Goal: Task Accomplishment & Management: Use online tool/utility

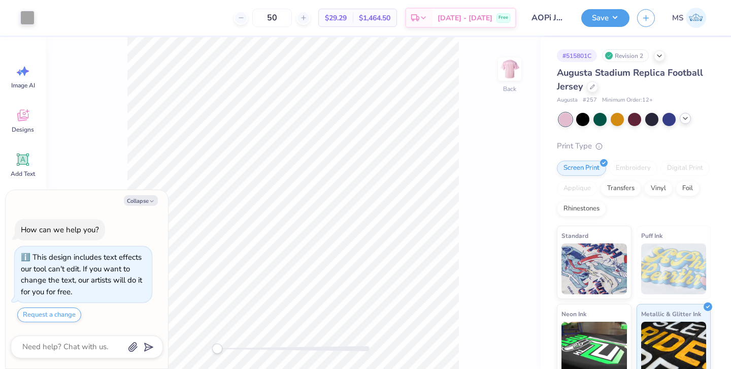
click at [684, 119] on icon at bounding box center [686, 118] width 8 height 8
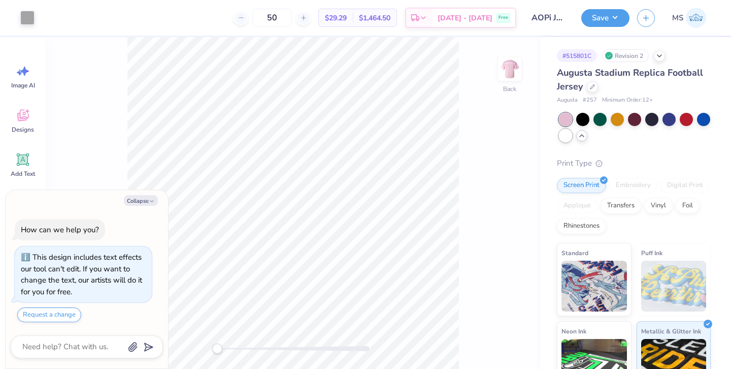
click at [562, 140] on div at bounding box center [565, 135] width 13 height 13
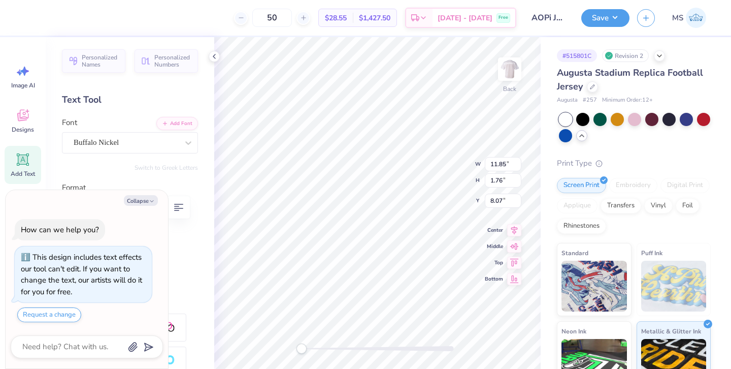
type textarea "x"
type textarea "X"
type textarea "x"
type input "10.45"
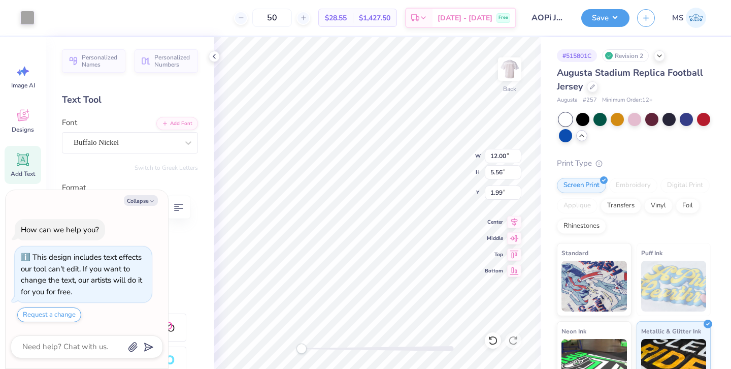
type input "4.84"
type input "2.68"
type textarea "x"
type input "1.74"
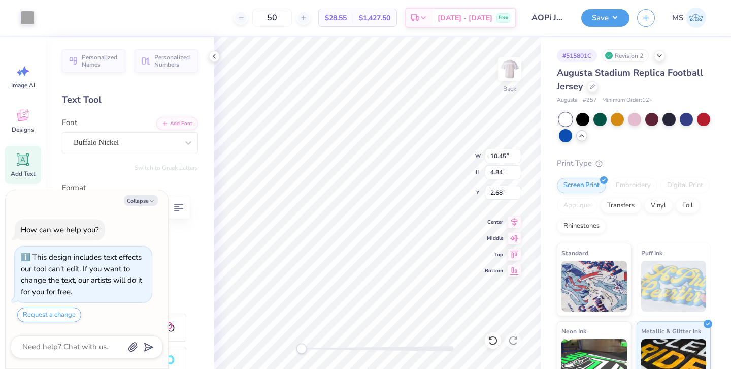
type input "8.07"
type textarea "x"
type input "12.00"
type input "5.56"
type input "9.82"
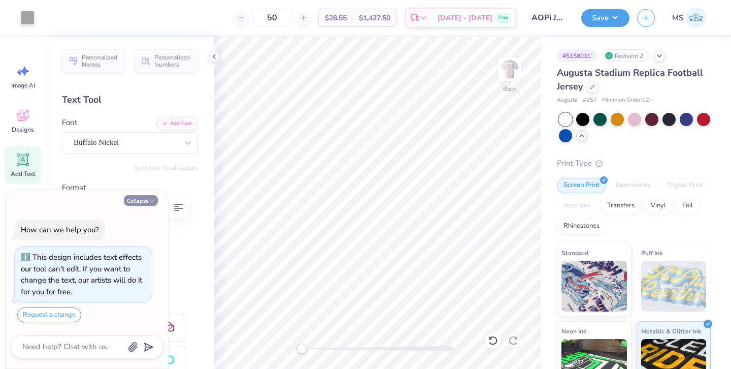
click at [137, 200] on button "Collapse" at bounding box center [141, 200] width 34 height 11
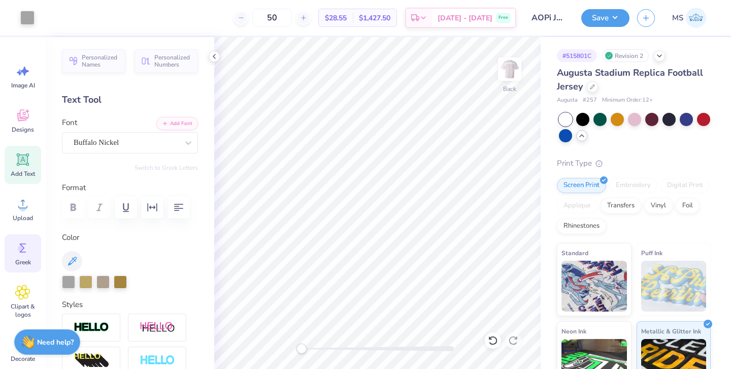
click at [18, 264] on span "Greek" at bounding box center [23, 262] width 16 height 8
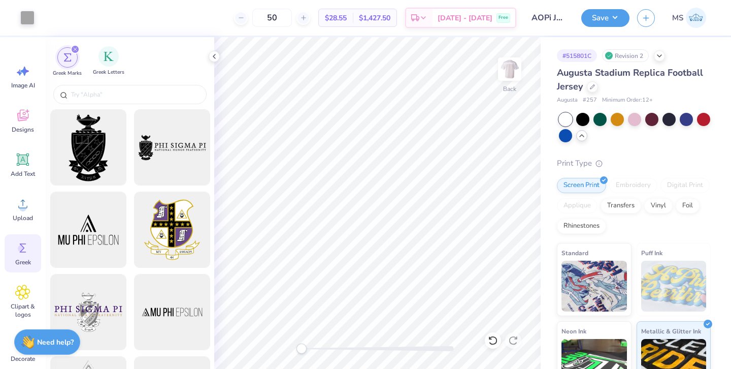
click at [118, 61] on div "Greek Letters" at bounding box center [108, 61] width 31 height 30
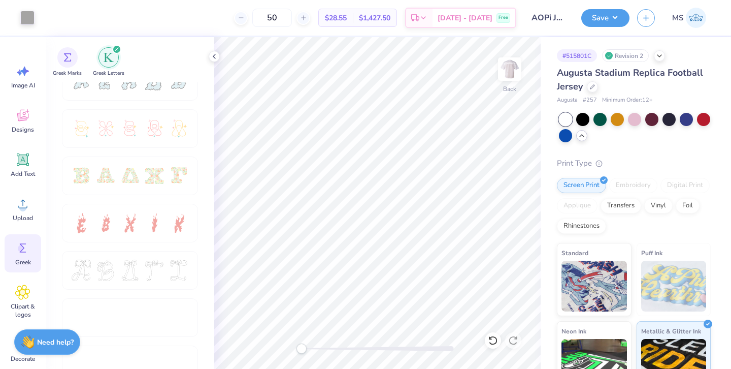
scroll to position [263, 0]
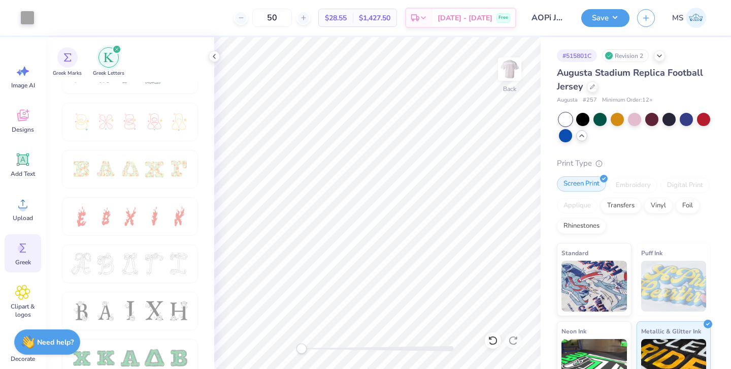
click at [584, 183] on div "Screen Print" at bounding box center [581, 183] width 49 height 15
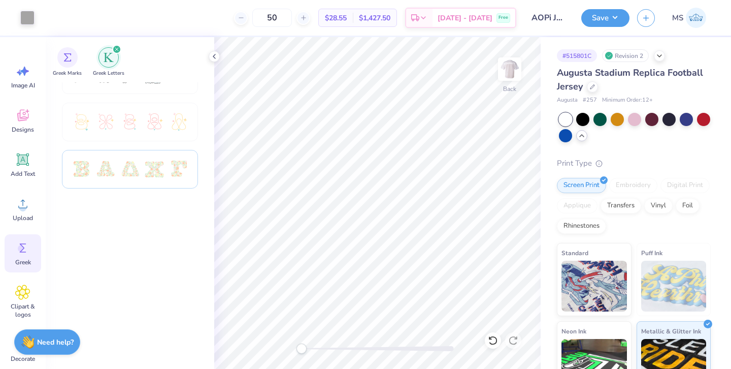
scroll to position [0, 0]
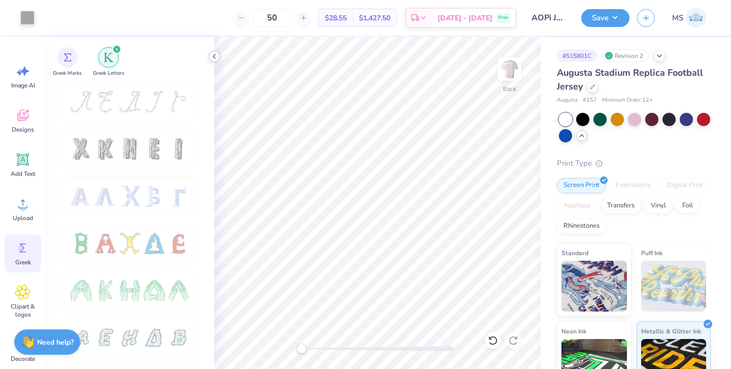
click at [210, 58] on icon at bounding box center [214, 56] width 8 height 8
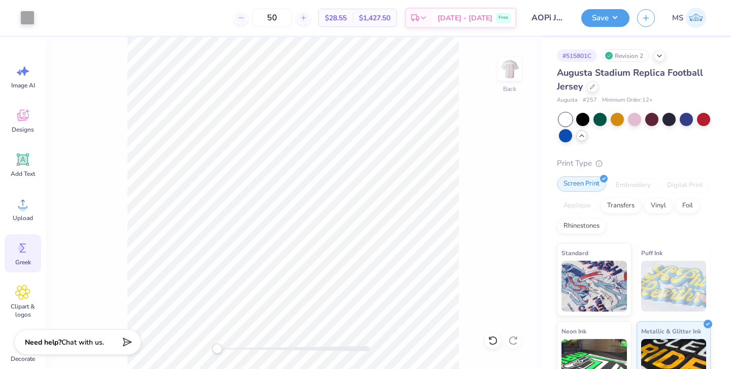
click at [572, 183] on div "Screen Print" at bounding box center [581, 183] width 49 height 15
click at [616, 303] on img at bounding box center [595, 284] width 66 height 51
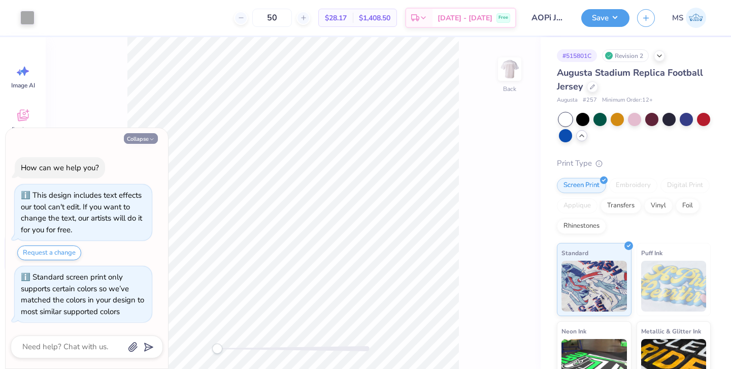
click at [133, 137] on button "Collapse" at bounding box center [141, 138] width 34 height 11
type textarea "x"
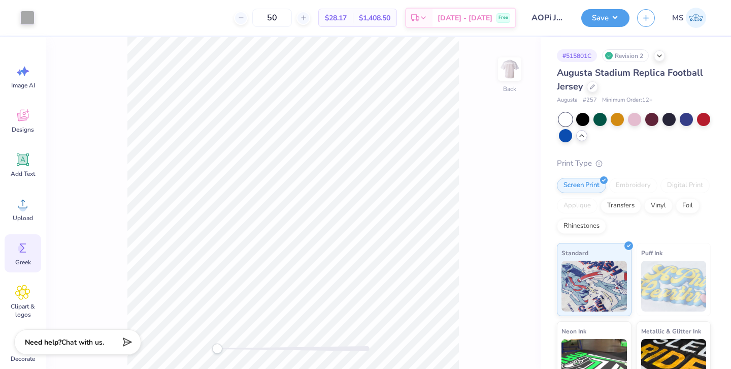
click at [25, 254] on icon at bounding box center [22, 247] width 15 height 15
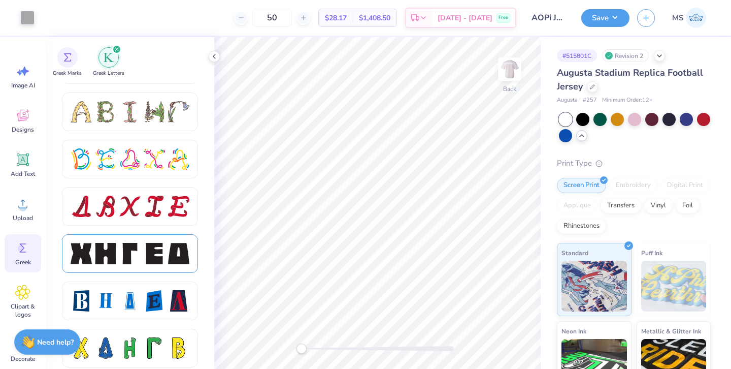
scroll to position [1212, 0]
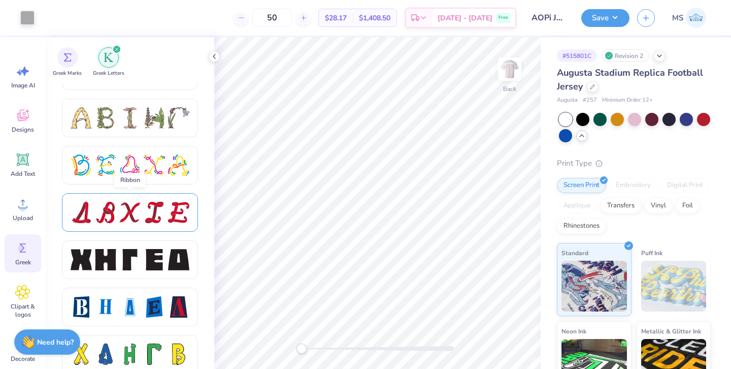
click at [134, 200] on div at bounding box center [130, 212] width 136 height 39
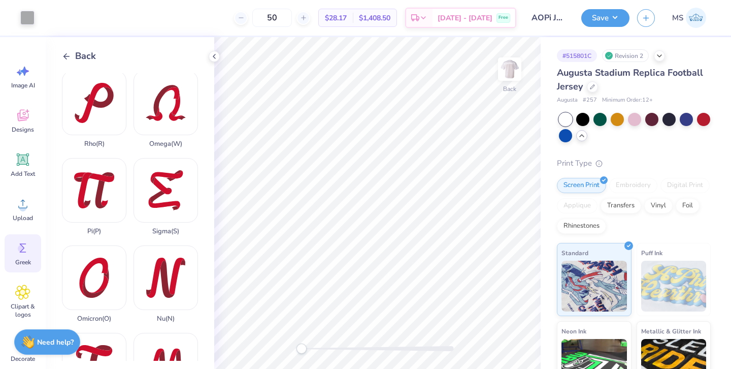
scroll to position [440, 0]
click at [167, 192] on div "Sigma ( S )" at bounding box center [166, 195] width 65 height 77
click at [81, 53] on span "Back" at bounding box center [85, 56] width 21 height 14
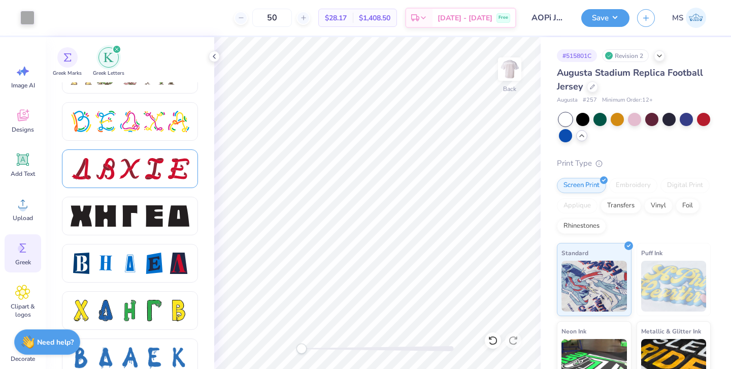
scroll to position [1256, 0]
click at [142, 224] on div at bounding box center [130, 215] width 119 height 21
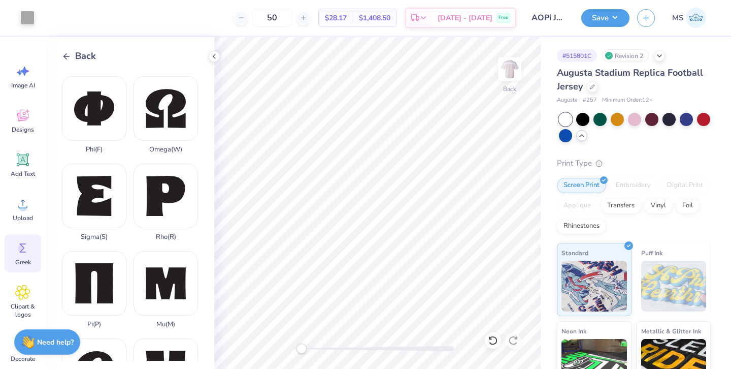
scroll to position [607, 0]
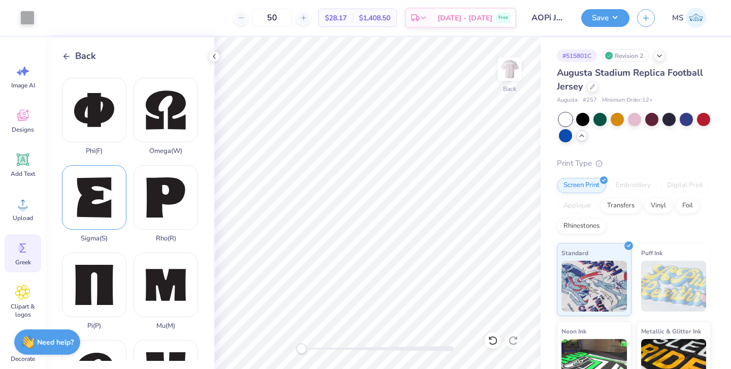
click at [87, 184] on div "Sigma ( S )" at bounding box center [94, 203] width 65 height 77
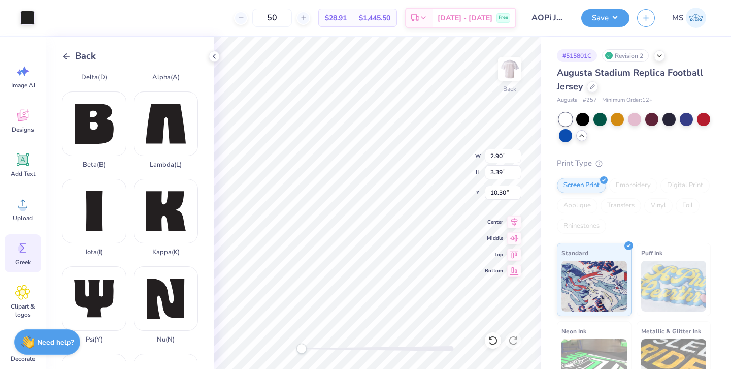
scroll to position [0, 0]
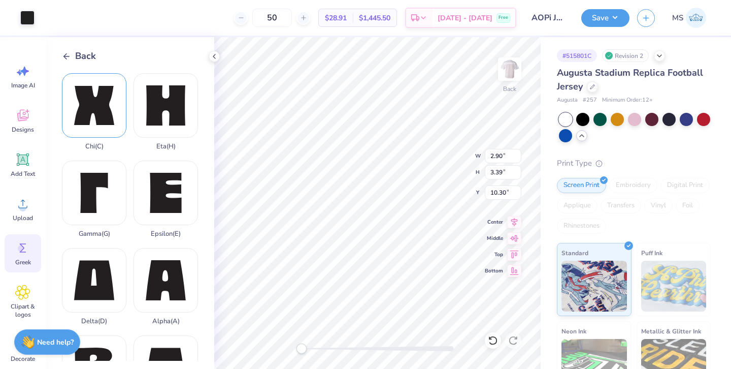
click at [100, 108] on div "Chi ( C )" at bounding box center [94, 111] width 65 height 77
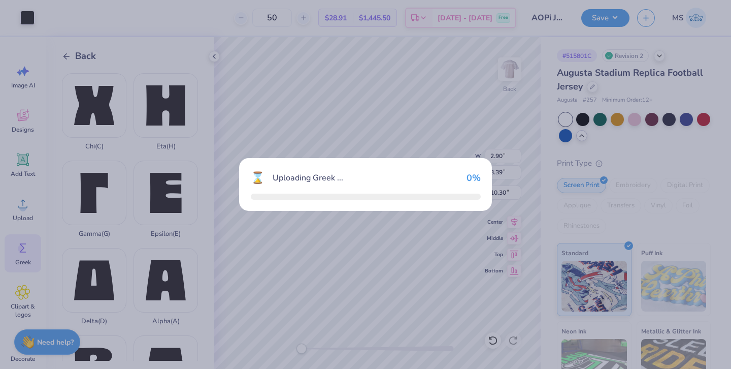
type input "3.46"
type input "3.37"
type input "10.32"
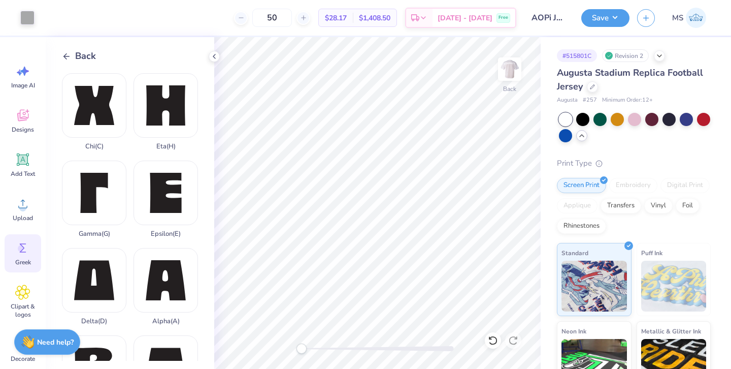
click at [71, 54] on div "Back" at bounding box center [79, 56] width 34 height 14
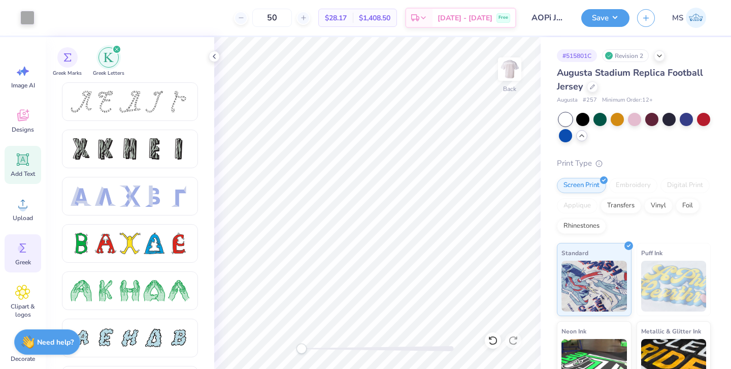
click at [18, 170] on span "Add Text" at bounding box center [23, 174] width 24 height 8
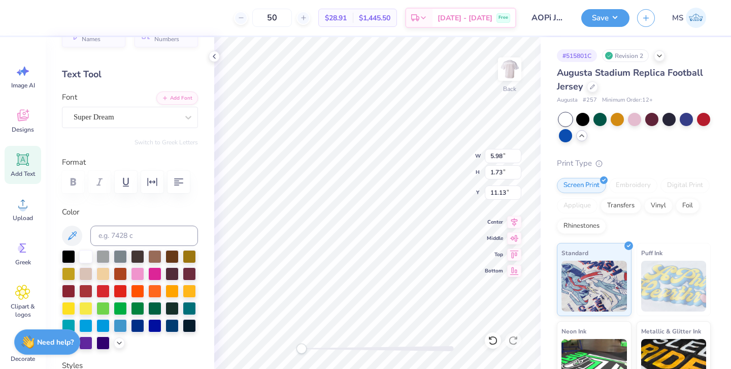
scroll to position [26, 0]
click at [120, 119] on div "Super Dream" at bounding box center [126, 117] width 107 height 16
type input "3.35"
type input "4.36"
type input "0.50"
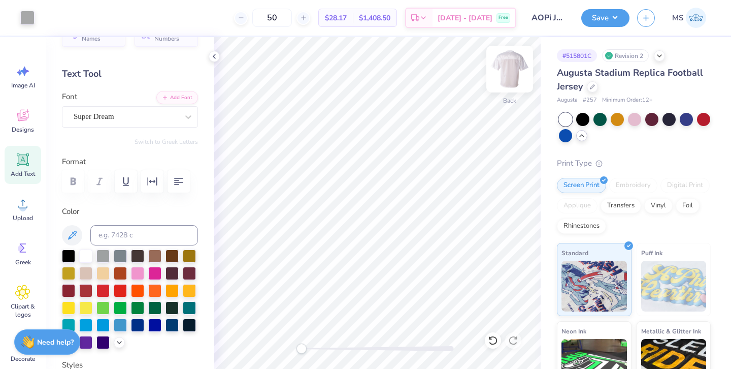
click at [515, 68] on img at bounding box center [510, 69] width 41 height 41
click at [513, 69] on img at bounding box center [510, 69] width 41 height 41
